Goal: Task Accomplishment & Management: Use online tool/utility

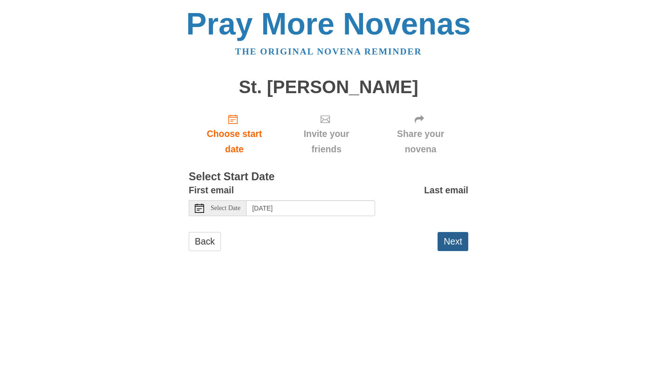
click at [454, 251] on button "Next" at bounding box center [452, 241] width 31 height 19
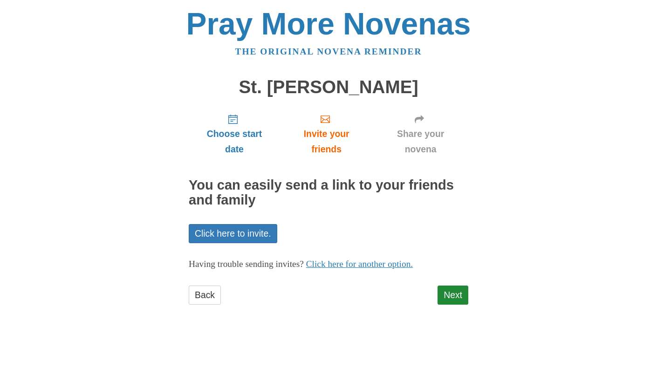
scroll to position [52, 0]
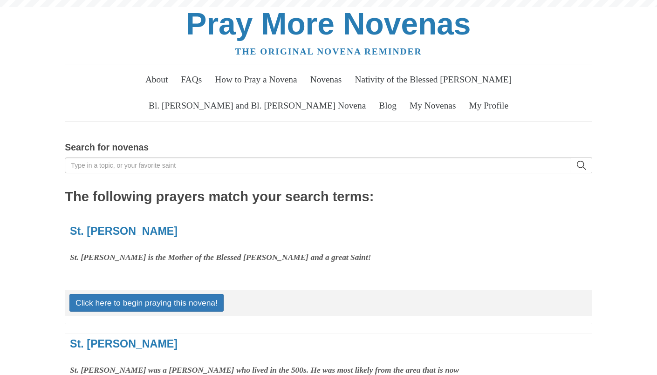
scroll to position [52, 0]
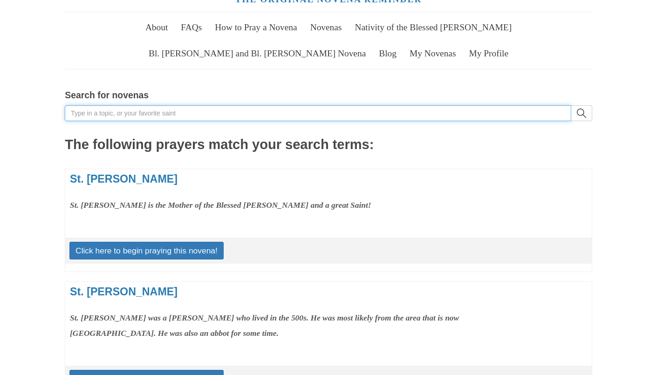
click at [144, 121] on input "Search for novenas" at bounding box center [318, 113] width 506 height 16
type input "new job"
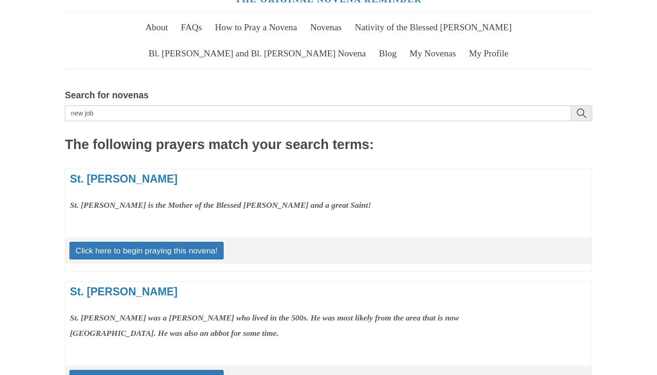
click at [579, 118] on icon "search" at bounding box center [581, 113] width 9 height 9
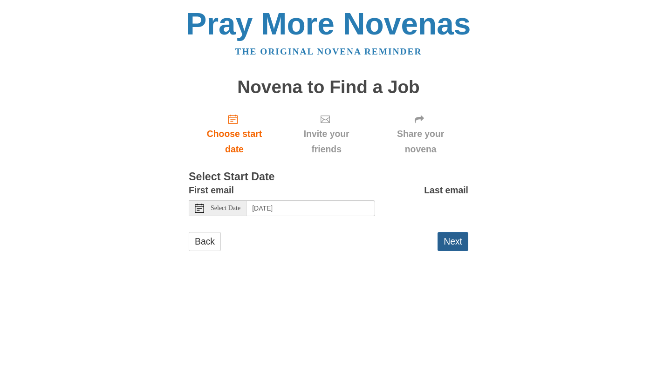
click at [448, 251] on button "Next" at bounding box center [452, 241] width 31 height 19
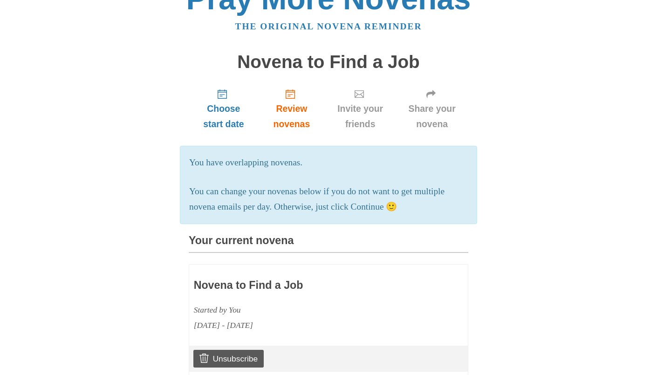
scroll to position [67, 0]
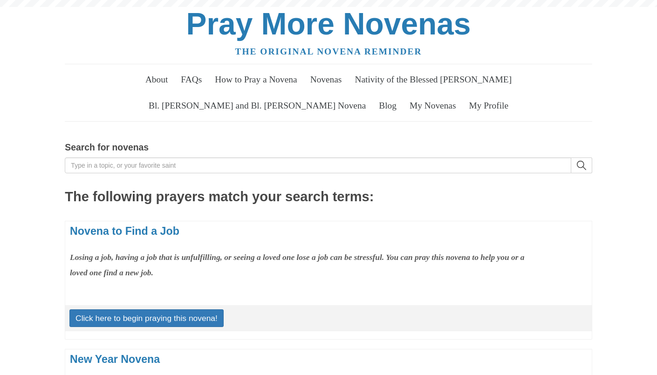
scroll to position [93, 0]
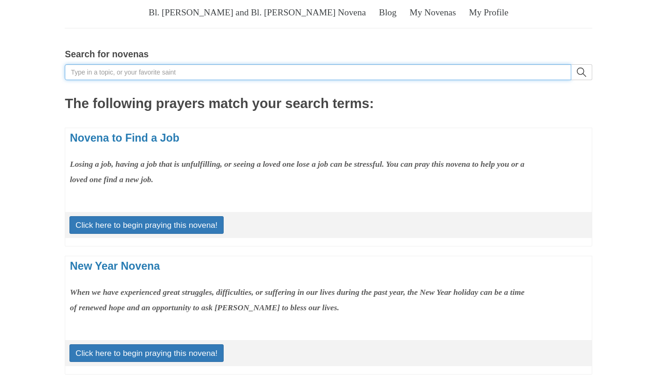
click at [201, 80] on input "Search for novenas" at bounding box center [318, 72] width 506 height 16
type input "may undoer of knots"
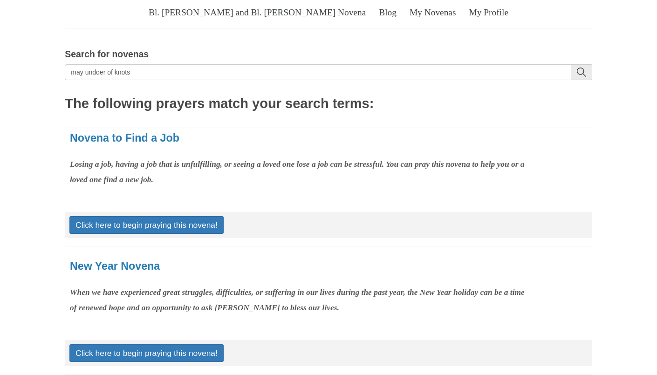
click at [579, 77] on icon "search" at bounding box center [581, 72] width 9 height 9
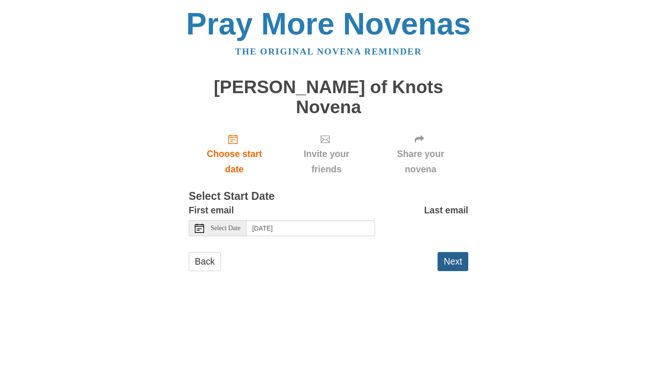
click at [441, 271] on button "Next" at bounding box center [452, 261] width 31 height 19
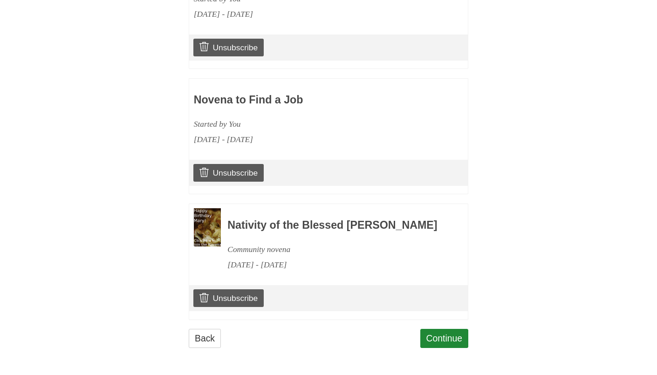
scroll to position [772, 0]
click at [439, 333] on link "Continue" at bounding box center [444, 338] width 48 height 19
